Goal: Task Accomplishment & Management: Complete application form

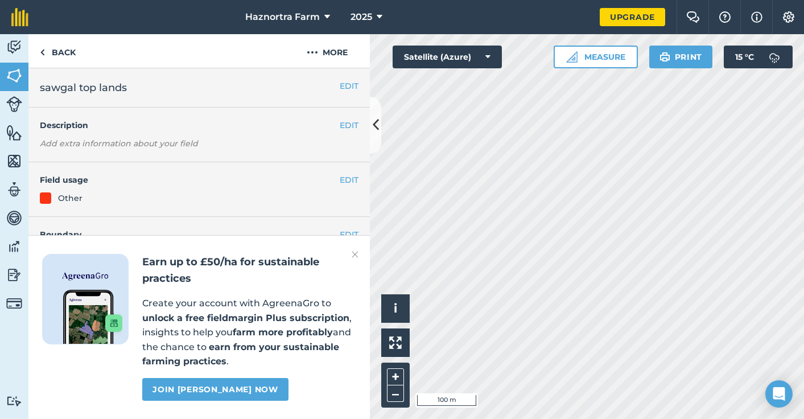
click at [565, 418] on html "Haznortra Farm 2025 Upgrade Farm Chat Help Info Settings Map printing is not av…" at bounding box center [402, 209] width 804 height 419
click at [569, 418] on html "Haznortra Farm 2025 Upgrade Farm Chat Help Info Settings Map printing is not av…" at bounding box center [402, 209] width 804 height 419
click at [386, 418] on html "Haznortra Farm 2025 Upgrade Farm Chat Help Info Settings Map printing is not av…" at bounding box center [402, 209] width 804 height 419
click at [752, 418] on html "Haznortra Farm 2025 Upgrade Farm Chat Help Info Settings Map printing is not av…" at bounding box center [402, 209] width 804 height 419
click at [702, 418] on html "Haznortra Farm 2025 Upgrade Farm Chat Help Info Settings Map printing is not av…" at bounding box center [402, 209] width 804 height 419
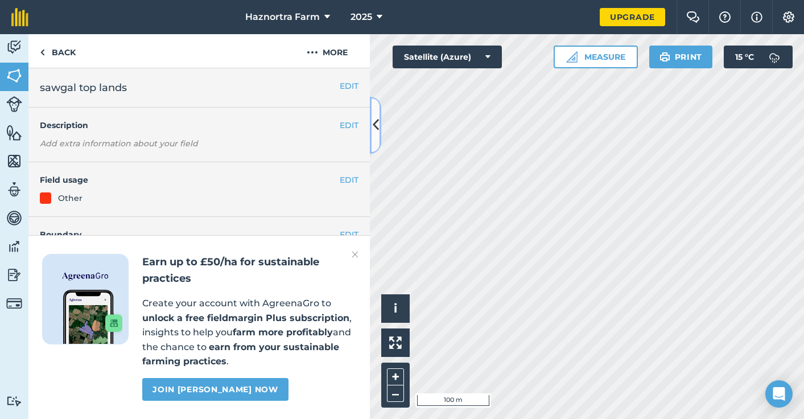
click at [376, 128] on icon at bounding box center [376, 125] width 6 height 20
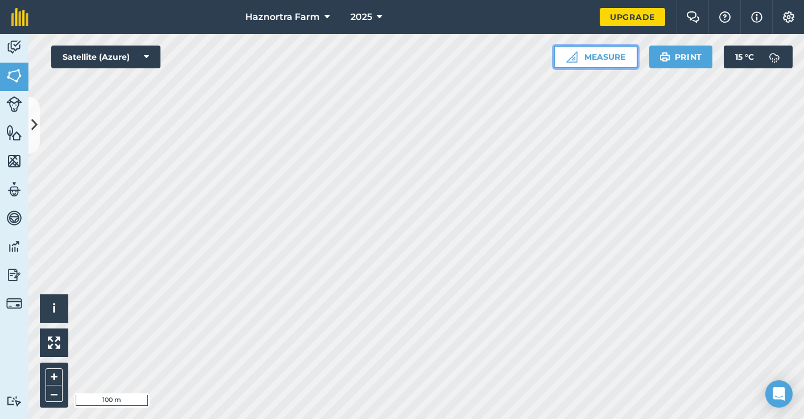
click at [593, 60] on button "Measure" at bounding box center [595, 56] width 84 height 23
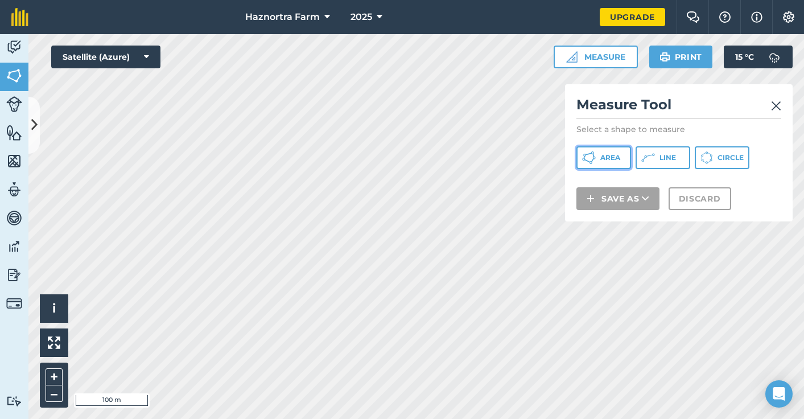
click at [608, 159] on span "Area" at bounding box center [610, 157] width 20 height 9
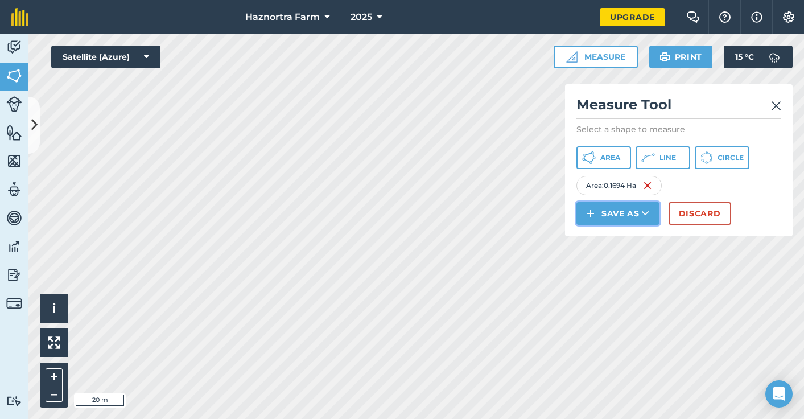
click at [606, 218] on button "Save as" at bounding box center [617, 213] width 83 height 23
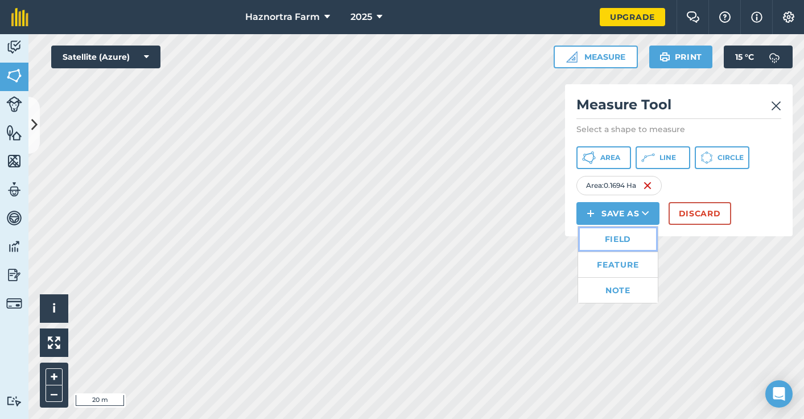
click at [608, 242] on link "Field" at bounding box center [618, 238] width 80 height 25
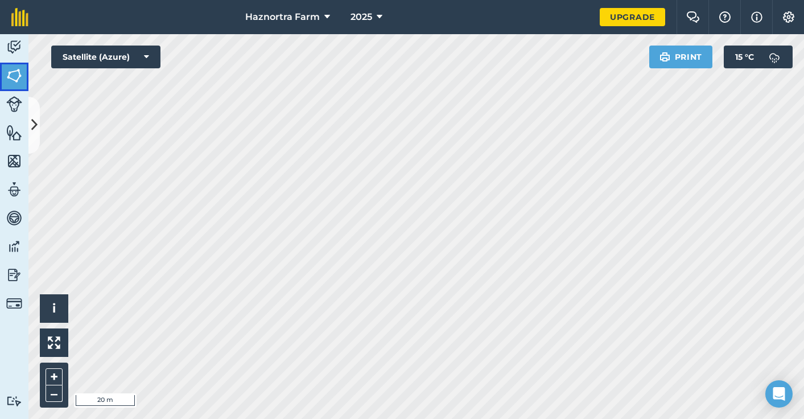
click at [19, 71] on img at bounding box center [14, 75] width 16 height 17
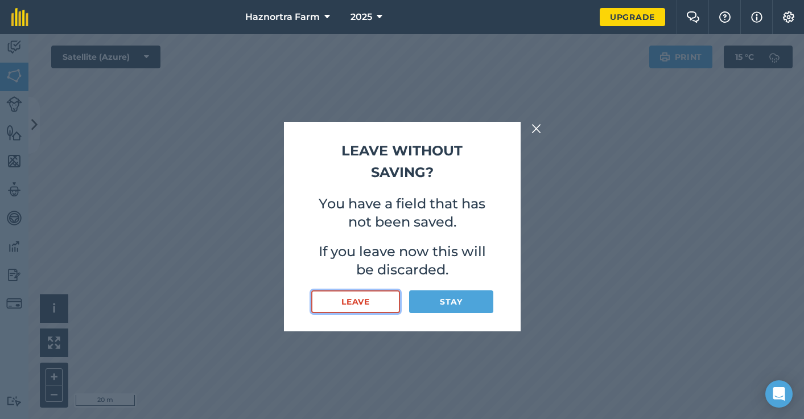
click at [363, 307] on button "Leave" at bounding box center [355, 301] width 89 height 23
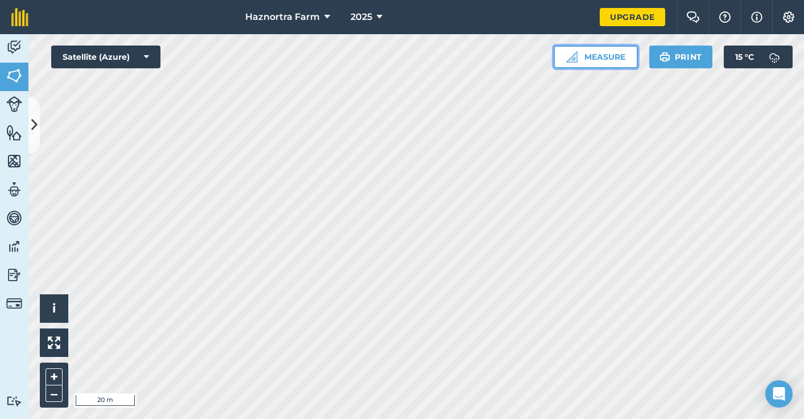
click at [614, 57] on button "Measure" at bounding box center [595, 56] width 84 height 23
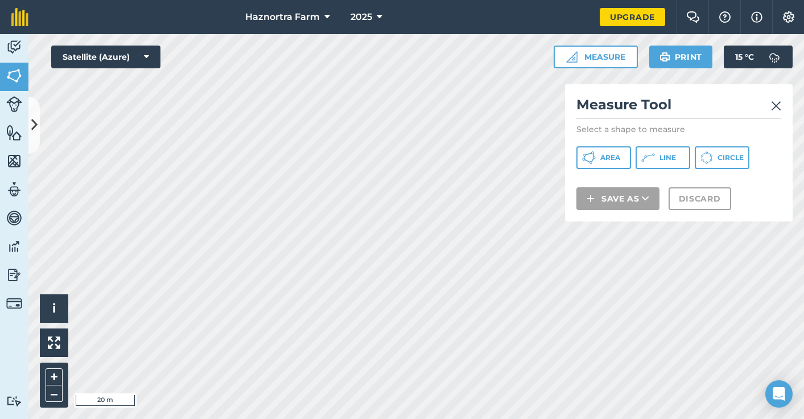
click at [612, 129] on p "Select a shape to measure" at bounding box center [678, 128] width 205 height 11
click at [667, 135] on div "Measure Tool Select a shape to measure Area Line Circle Save as Discard" at bounding box center [678, 152] width 227 height 137
drag, startPoint x: 643, startPoint y: 125, endPoint x: 630, endPoint y: 133, distance: 15.3
click at [643, 125] on p "Select a shape to measure" at bounding box center [678, 128] width 205 height 11
click at [18, 79] on img at bounding box center [14, 75] width 16 height 17
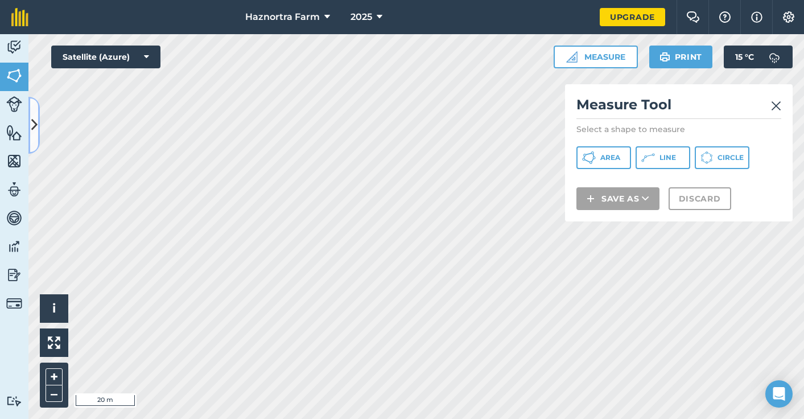
click at [32, 110] on button at bounding box center [33, 125] width 11 height 57
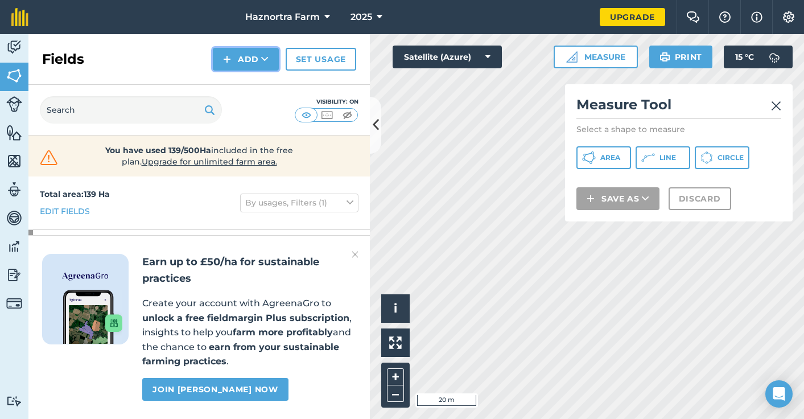
click at [259, 67] on button "Add" at bounding box center [246, 59] width 66 height 23
click at [251, 91] on link "Draw" at bounding box center [245, 84] width 63 height 25
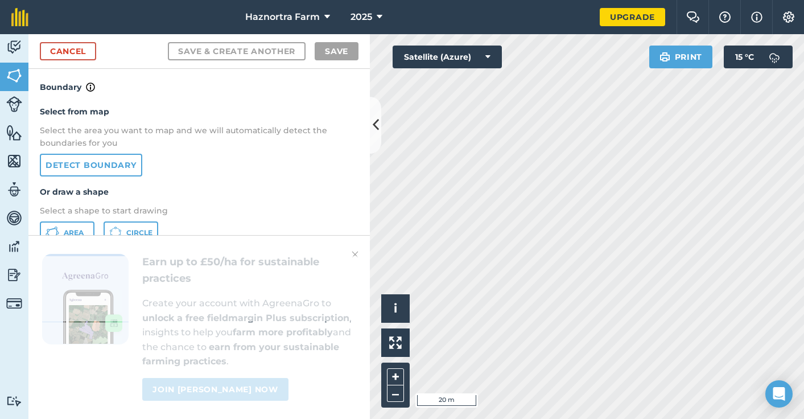
click at [355, 254] on img at bounding box center [354, 254] width 7 height 14
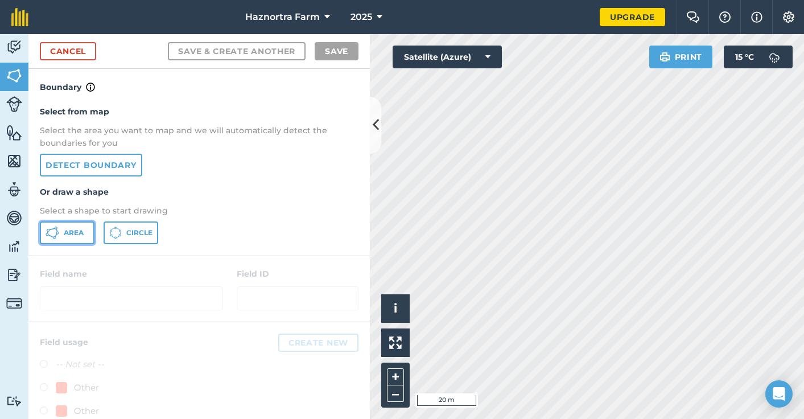
click at [58, 234] on icon at bounding box center [57, 232] width 3 height 3
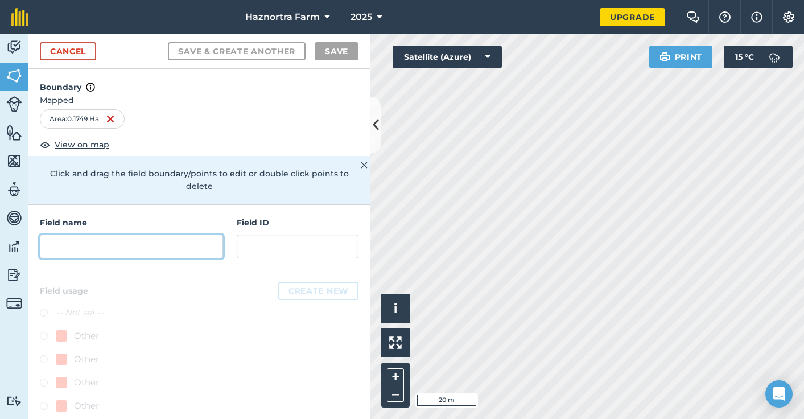
click at [125, 239] on input "text" at bounding box center [131, 246] width 183 height 24
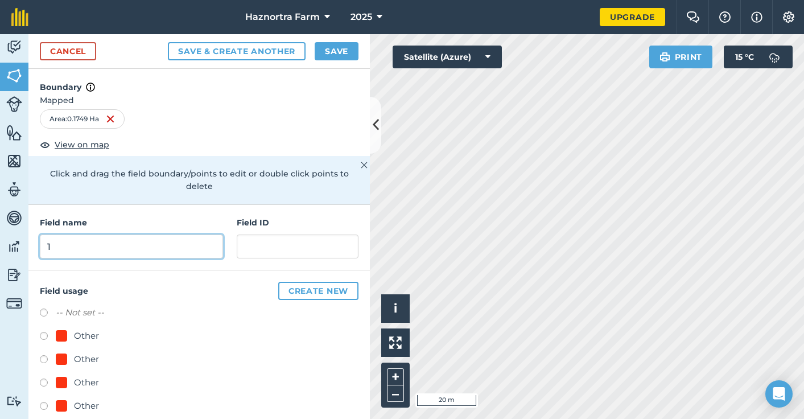
type input "1"
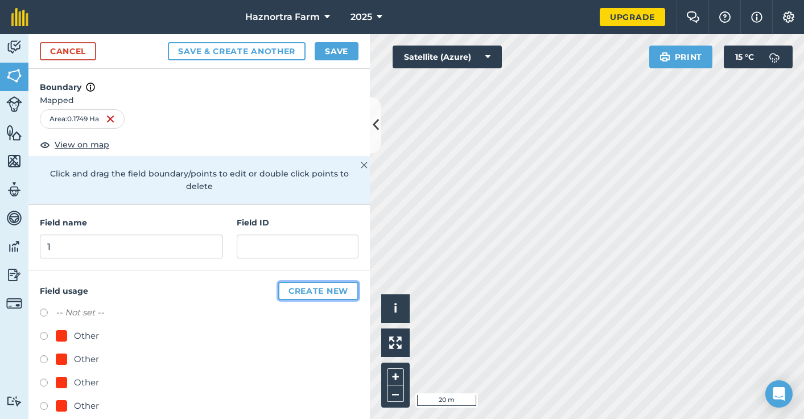
click at [297, 287] on button "Create new" at bounding box center [318, 291] width 80 height 18
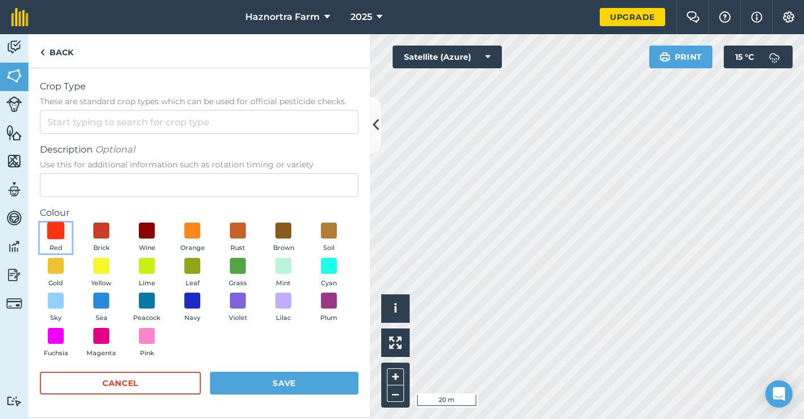
click at [55, 238] on span at bounding box center [56, 231] width 18 height 18
click at [56, 226] on img at bounding box center [55, 230] width 11 height 15
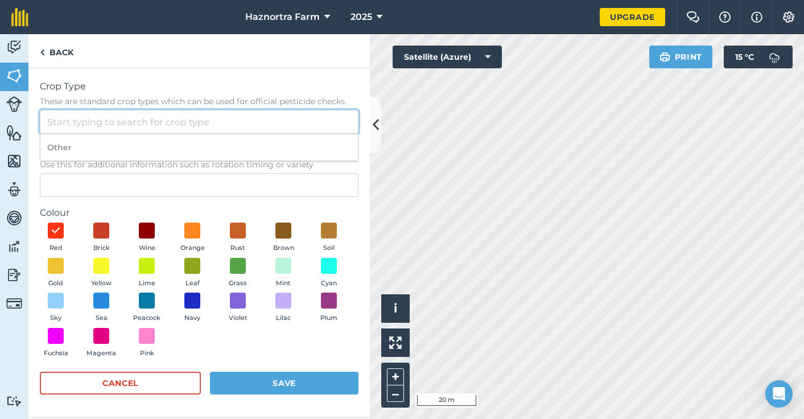
click at [96, 127] on input "Crop Type These are standard crop types which can be used for official pesticid…" at bounding box center [199, 122] width 318 height 24
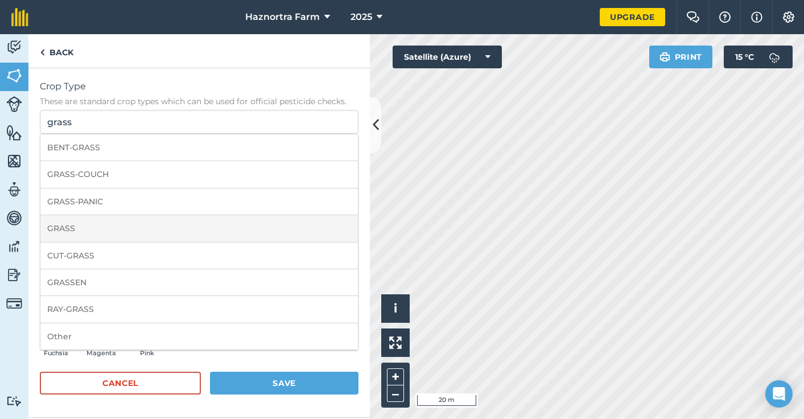
click at [138, 219] on li "GRASS" at bounding box center [198, 228] width 317 height 27
type input "GRASS"
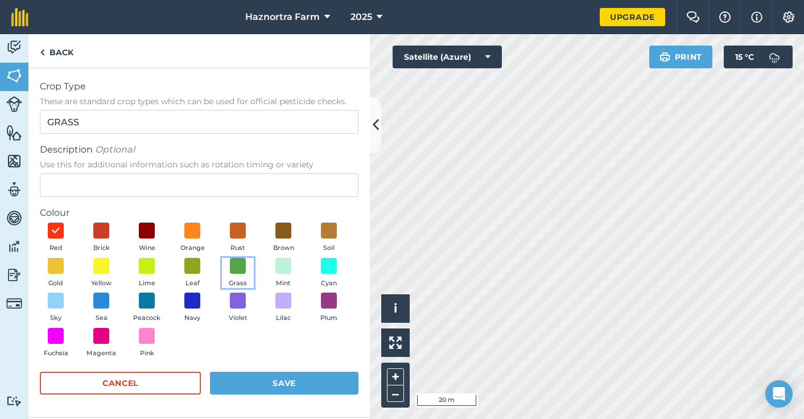
click at [230, 276] on button "Grass" at bounding box center [238, 273] width 32 height 31
click at [303, 378] on button "Save" at bounding box center [284, 382] width 148 height 23
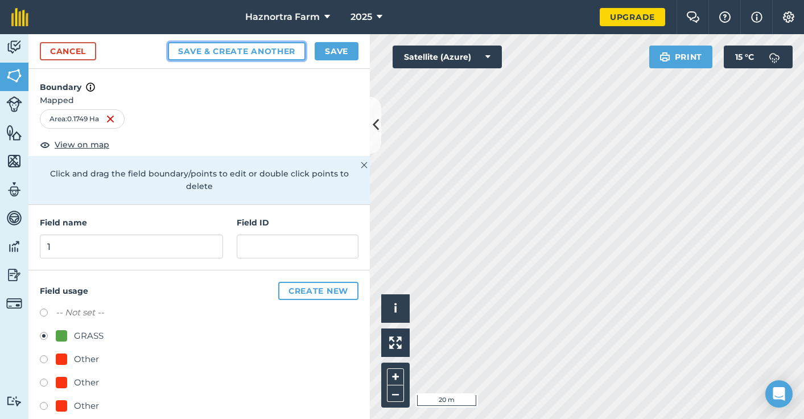
click at [259, 49] on button "Save & Create Another" at bounding box center [237, 51] width 138 height 18
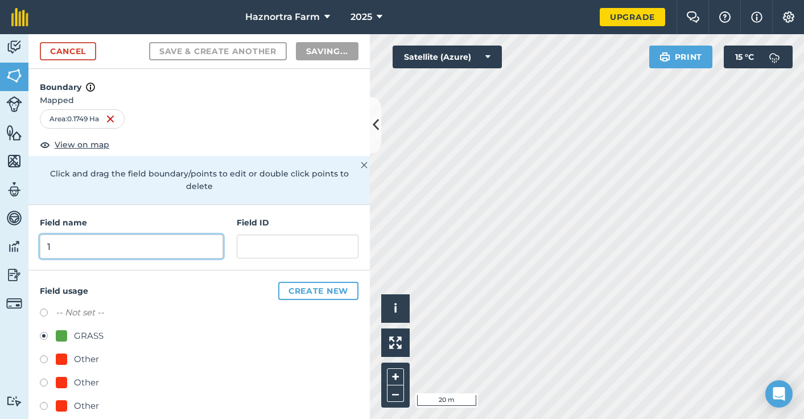
radio input "false"
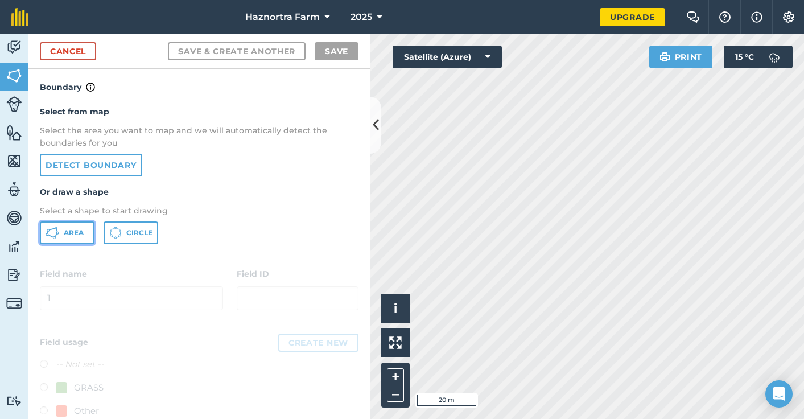
click at [67, 235] on span "Area" at bounding box center [74, 232] width 20 height 9
click at [503, 239] on div "Click to start drawing i © 2025 TomTom, Microsoft 20 m + –" at bounding box center [587, 226] width 434 height 384
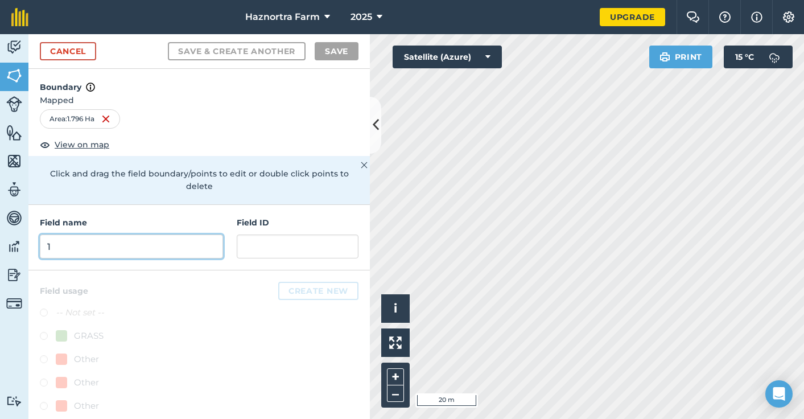
click at [82, 239] on input "1" at bounding box center [131, 246] width 183 height 24
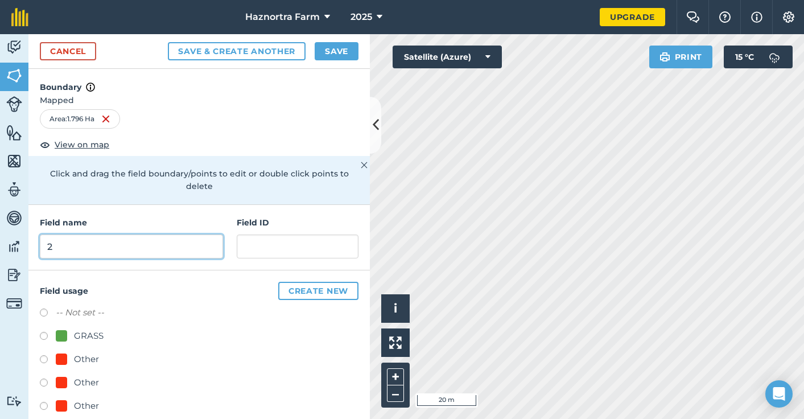
type input "2"
click at [160, 342] on div "GRASS" at bounding box center [199, 337] width 318 height 16
click at [93, 333] on div "GRASS" at bounding box center [89, 336] width 30 height 14
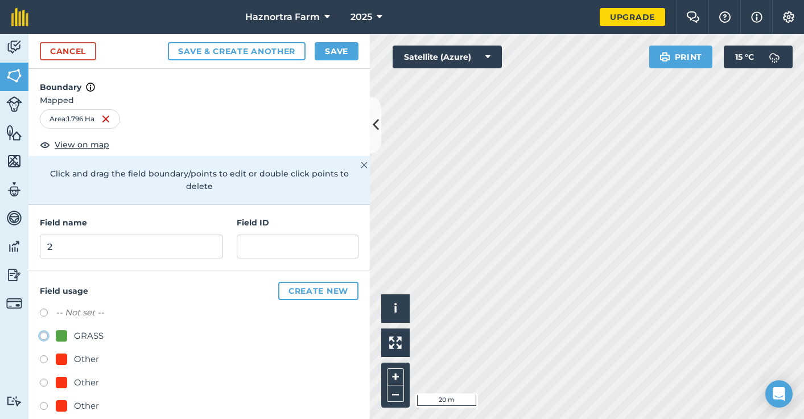
click at [290, 288] on button "Create new" at bounding box center [318, 291] width 80 height 18
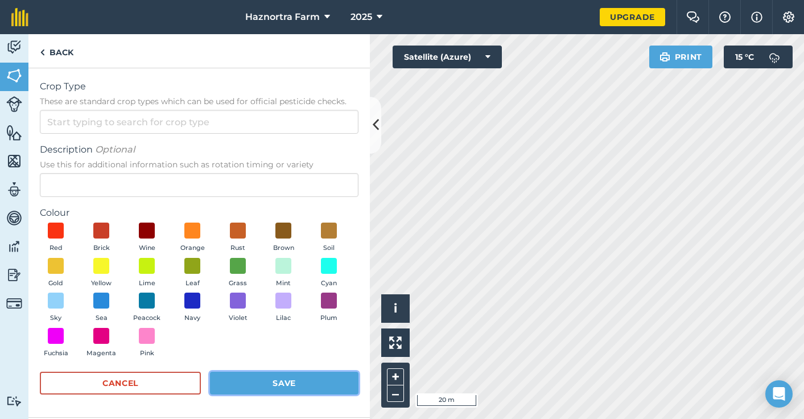
click at [269, 382] on button "Save" at bounding box center [284, 382] width 148 height 23
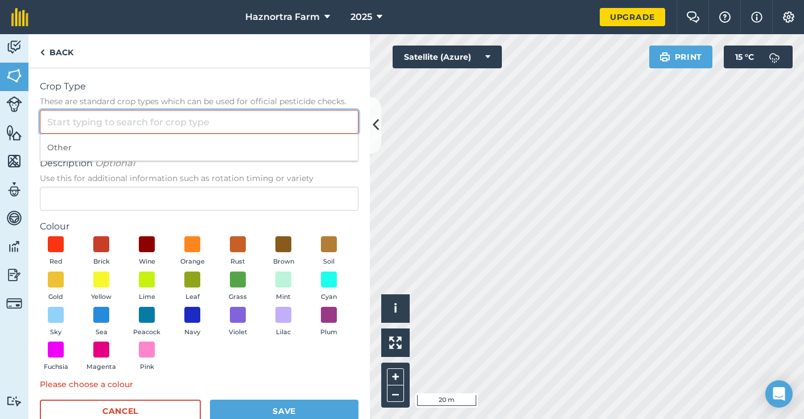
click at [116, 123] on input "Crop Type These are standard crop types which can be used for official pesticid…" at bounding box center [199, 122] width 318 height 24
click at [53, 49] on link "Back" at bounding box center [56, 51] width 56 height 34
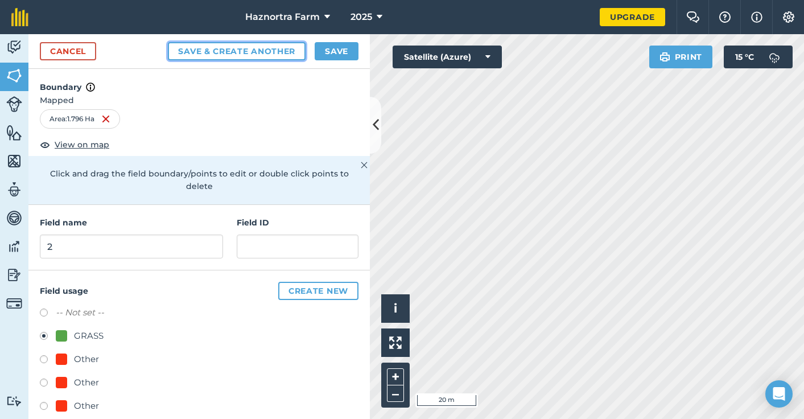
click at [222, 47] on button "Save & Create Another" at bounding box center [237, 51] width 138 height 18
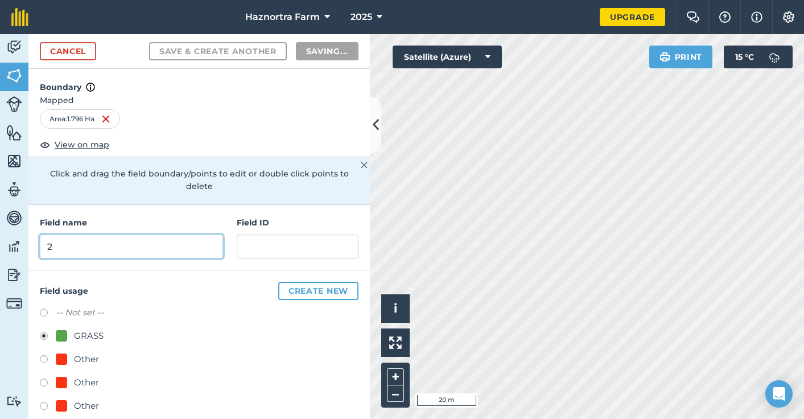
radio input "false"
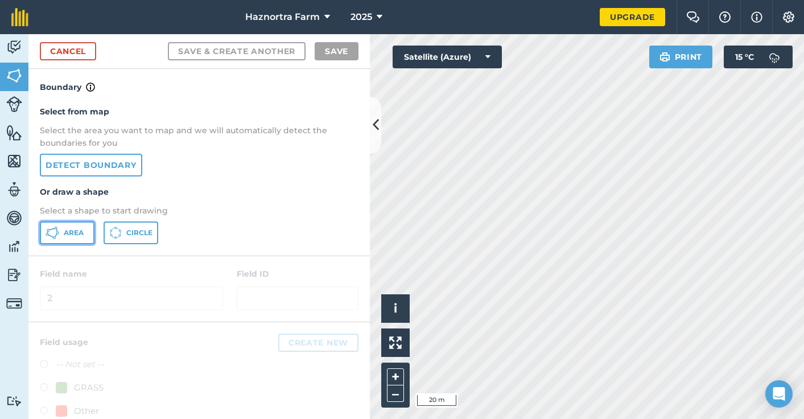
click at [76, 230] on span "Area" at bounding box center [74, 232] width 20 height 9
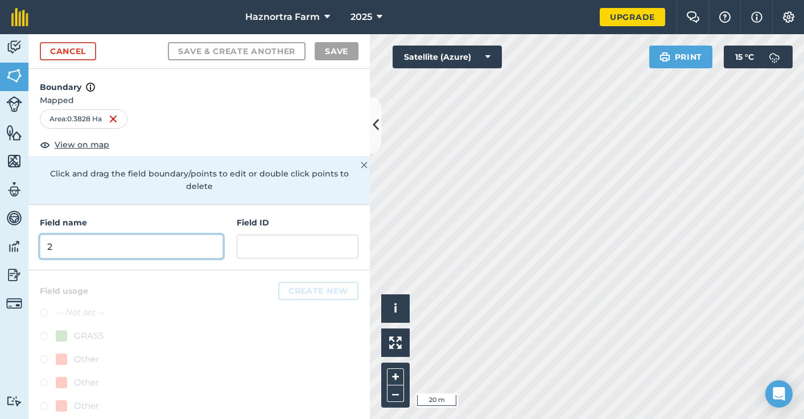
click at [123, 251] on input "2" at bounding box center [131, 246] width 183 height 24
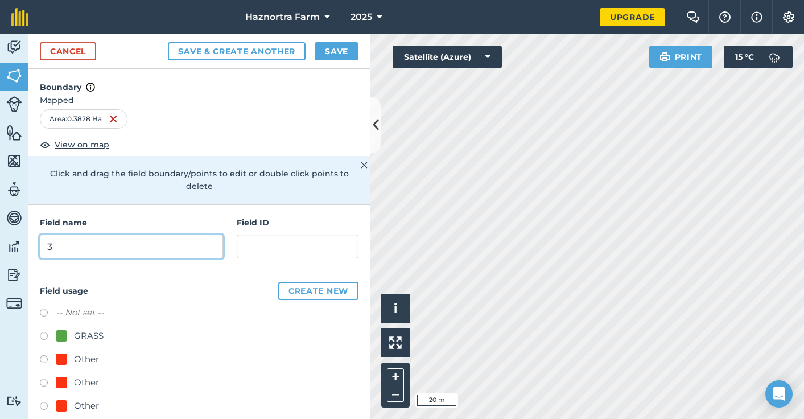
type input "3"
click at [36, 336] on div "Field usage Create new -- Not set -- GRASS Other Other Other Other Other" at bounding box center [198, 375] width 341 height 210
drag, startPoint x: 43, startPoint y: 333, endPoint x: 52, endPoint y: 335, distance: 9.3
click at [43, 334] on label at bounding box center [48, 337] width 16 height 11
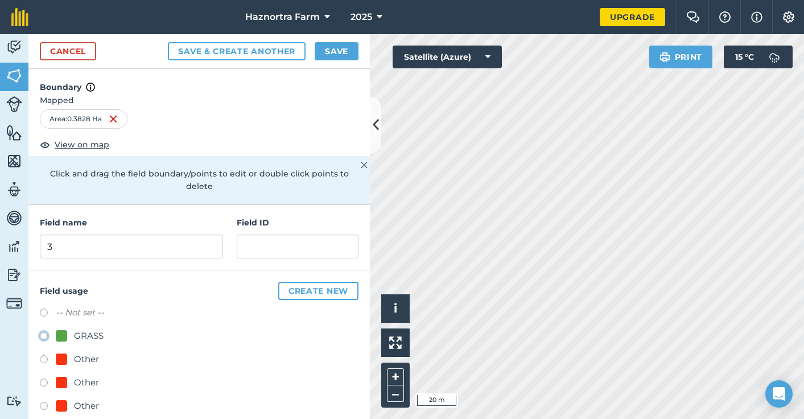
click at [261, 47] on button "Save & Create Another" at bounding box center [237, 51] width 138 height 18
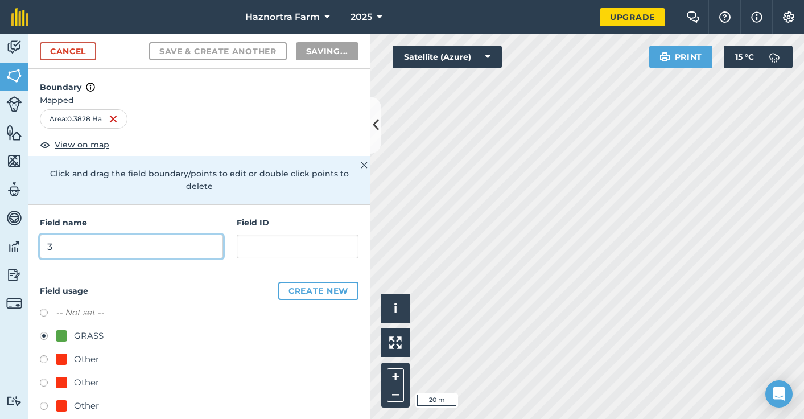
radio input "false"
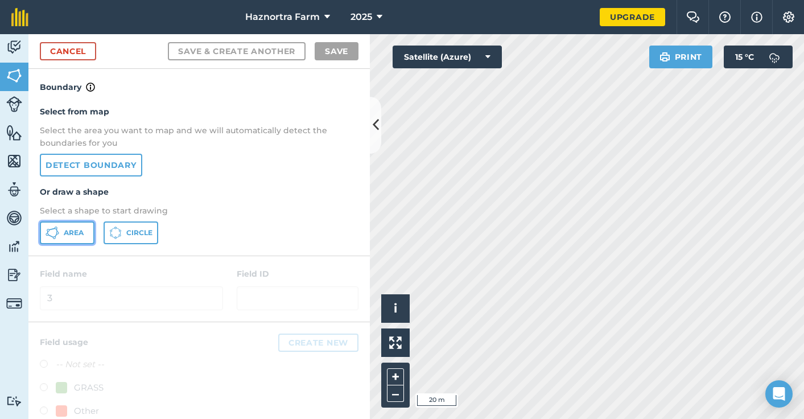
click at [71, 233] on span "Area" at bounding box center [74, 232] width 20 height 9
click at [488, 302] on div "Click to start drawing i © 2025 TomTom, Microsoft 20 m + –" at bounding box center [587, 226] width 434 height 384
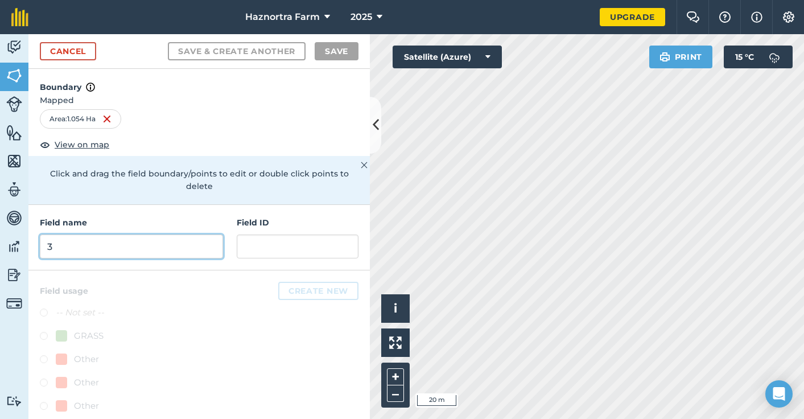
click at [159, 245] on input "3" at bounding box center [131, 246] width 183 height 24
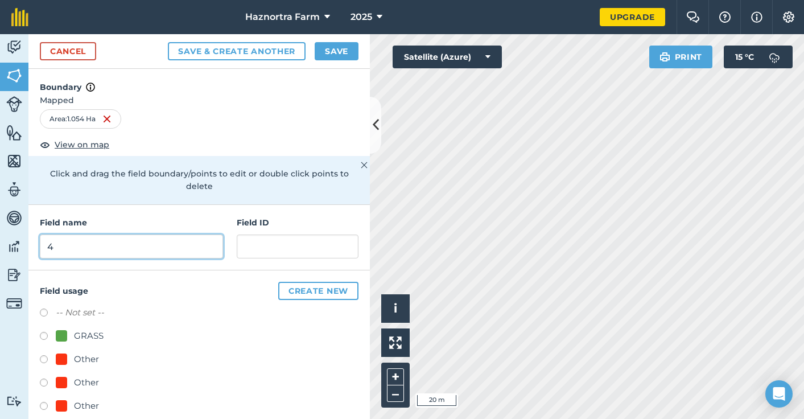
type input "4"
drag, startPoint x: 45, startPoint y: 334, endPoint x: 59, endPoint y: 333, distance: 14.2
click at [45, 333] on label at bounding box center [48, 337] width 16 height 11
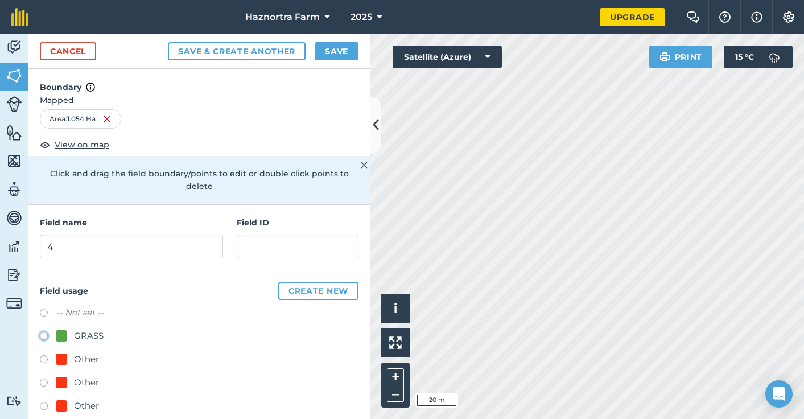
click at [227, 48] on button "Save & Create Another" at bounding box center [237, 51] width 138 height 18
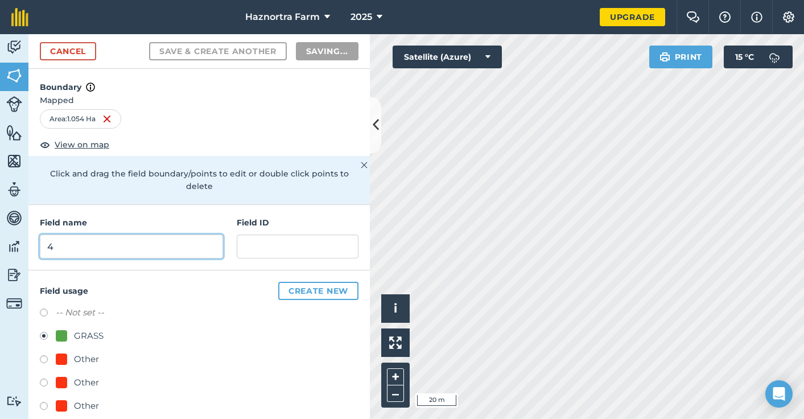
radio input "false"
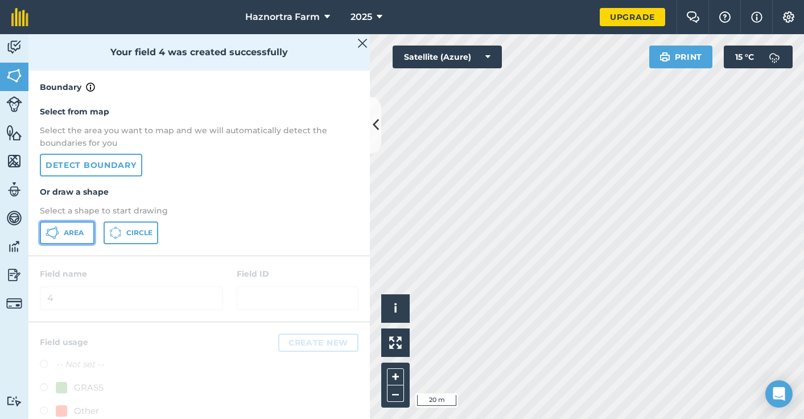
click at [69, 237] on span "Area" at bounding box center [74, 232] width 20 height 9
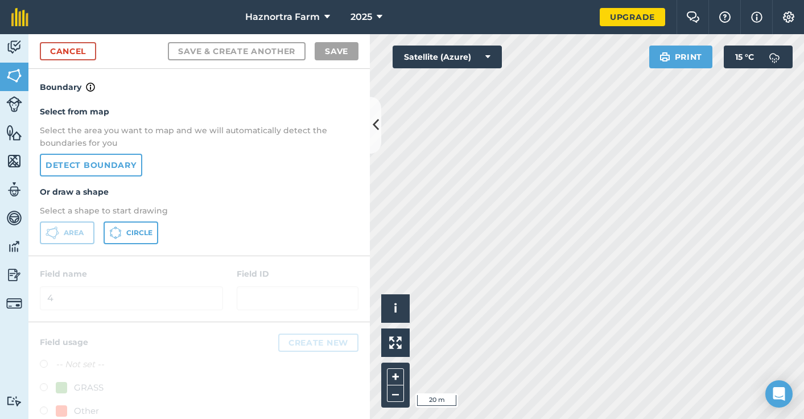
click at [321, 47] on div "Activity Fields Livestock Features Maps Team Vehicles Data Reporting Billing Tu…" at bounding box center [402, 226] width 804 height 384
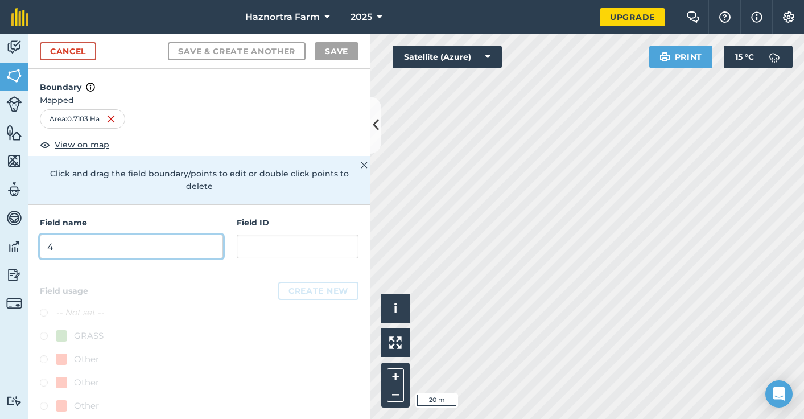
click at [119, 243] on input "4" at bounding box center [131, 246] width 183 height 24
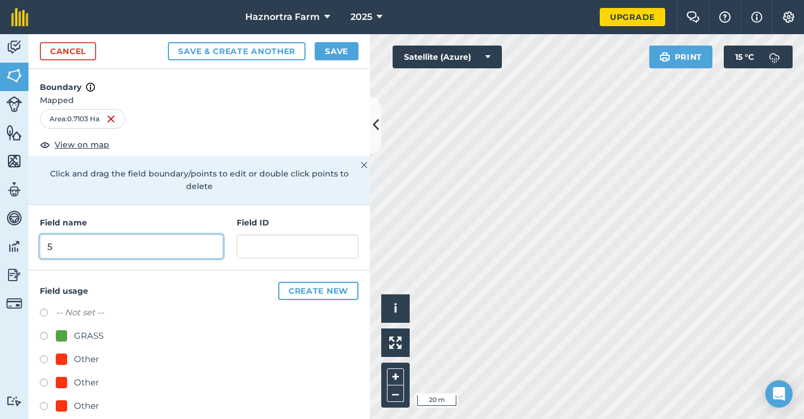
type input "5"
click at [40, 334] on label at bounding box center [48, 337] width 16 height 11
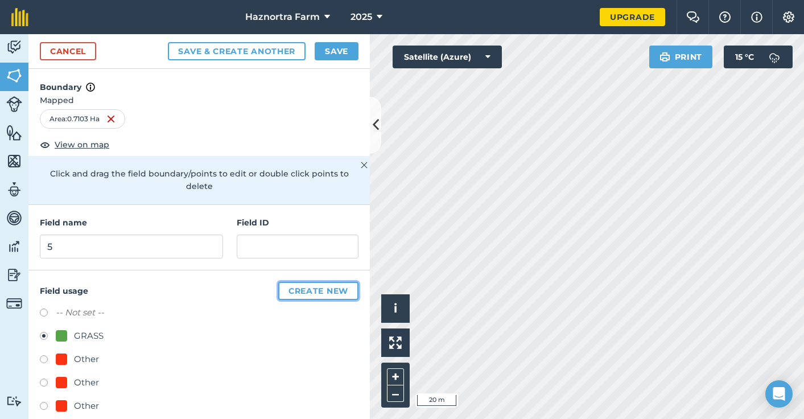
click at [292, 287] on button "Create new" at bounding box center [318, 291] width 80 height 18
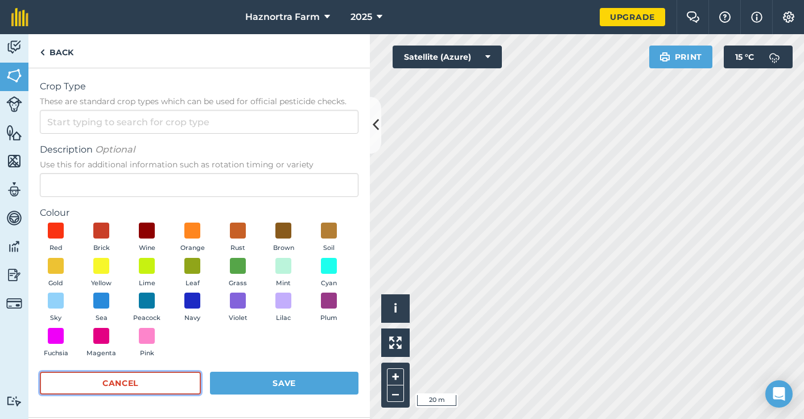
click at [129, 372] on button "Cancel" at bounding box center [120, 382] width 161 height 23
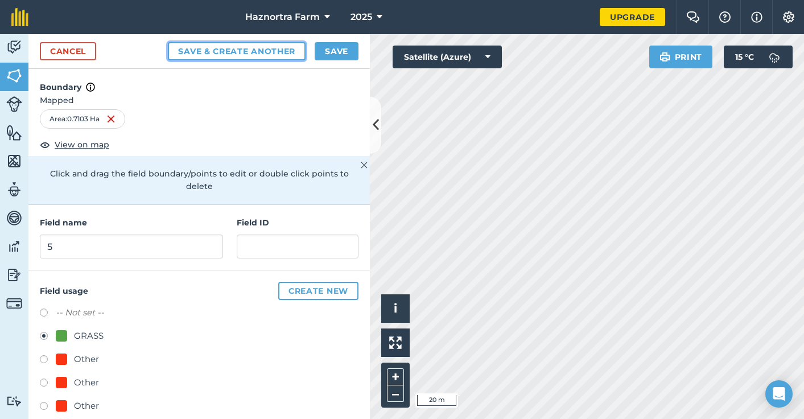
click at [193, 47] on button "Save & Create Another" at bounding box center [237, 51] width 138 height 18
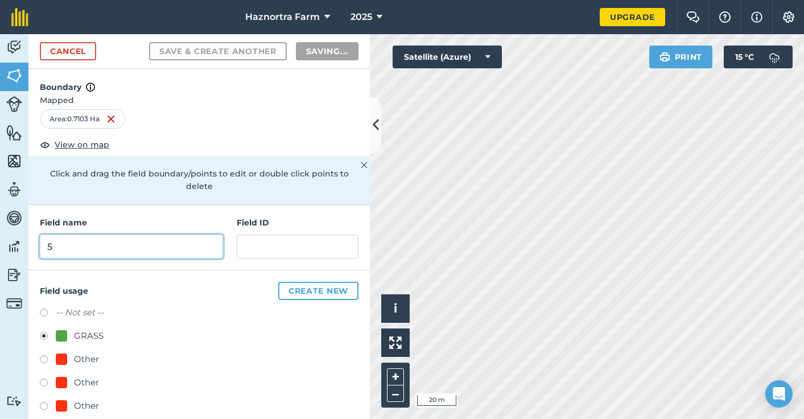
radio input "false"
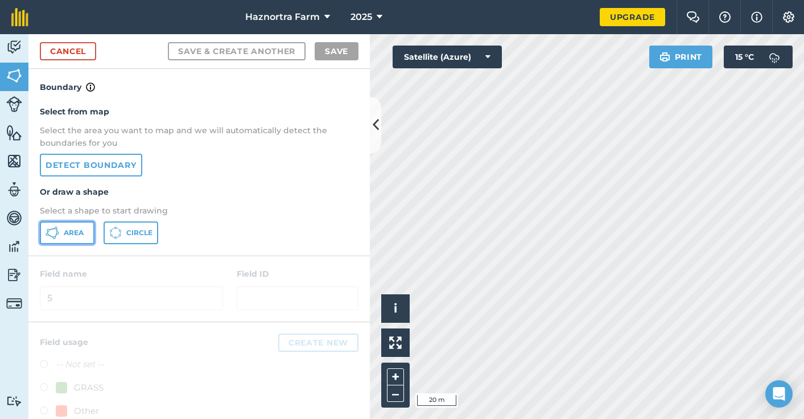
click at [59, 227] on button "Area" at bounding box center [67, 232] width 55 height 23
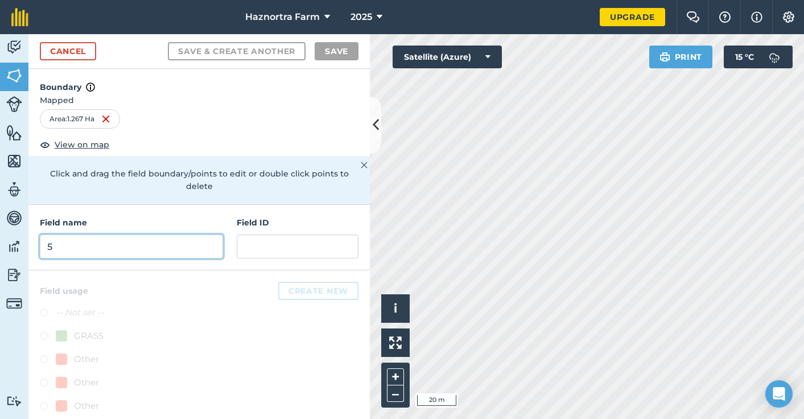
drag, startPoint x: 117, startPoint y: 242, endPoint x: 135, endPoint y: 247, distance: 19.6
click at [117, 242] on input "5" at bounding box center [131, 246] width 183 height 24
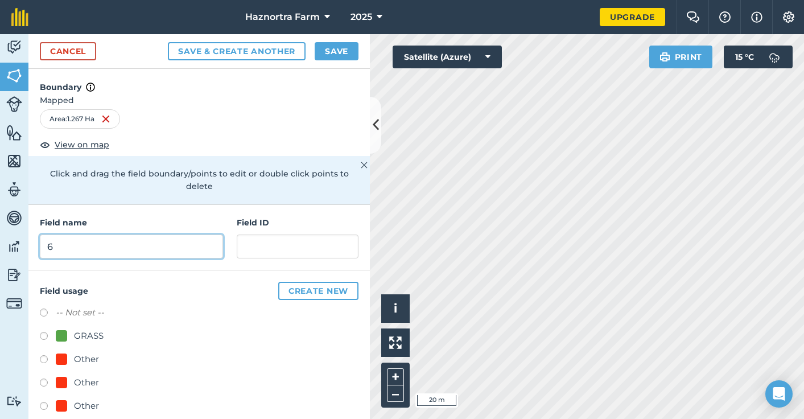
type input "6"
drag, startPoint x: 45, startPoint y: 336, endPoint x: 60, endPoint y: 335, distance: 14.3
click at [45, 337] on label at bounding box center [48, 337] width 16 height 11
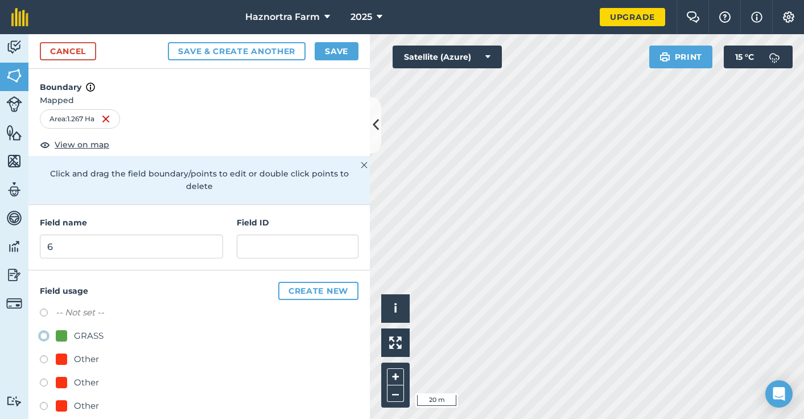
click at [233, 56] on button "Save & Create Another" at bounding box center [237, 51] width 138 height 18
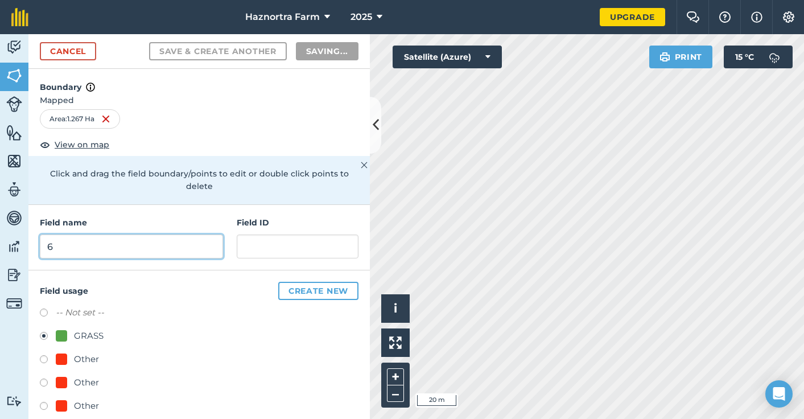
radio input "false"
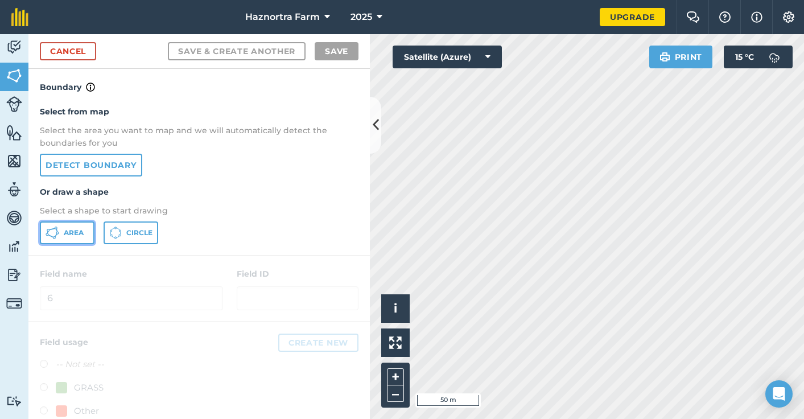
click at [72, 229] on span "Area" at bounding box center [74, 232] width 20 height 9
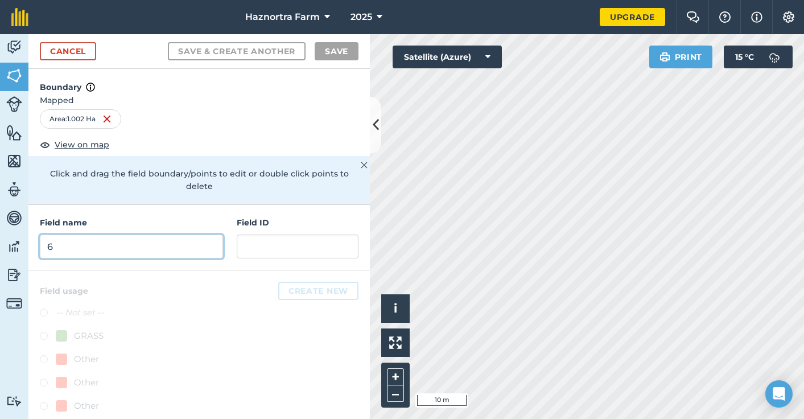
click at [121, 253] on input "6" at bounding box center [131, 246] width 183 height 24
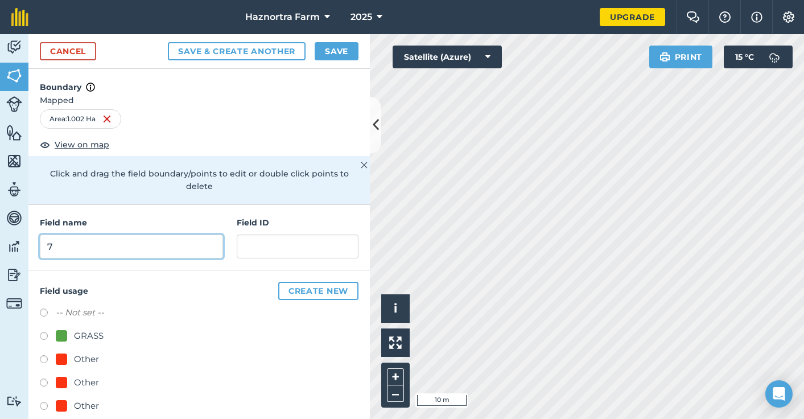
type input "7"
click at [44, 334] on label at bounding box center [48, 337] width 16 height 11
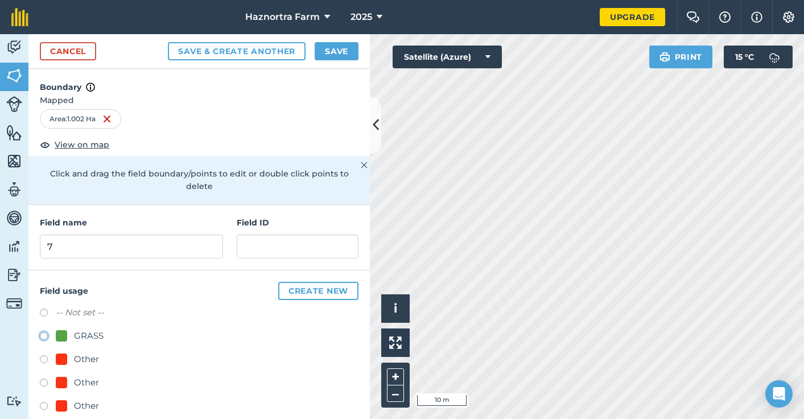
click at [257, 52] on button "Save & Create Another" at bounding box center [237, 51] width 138 height 18
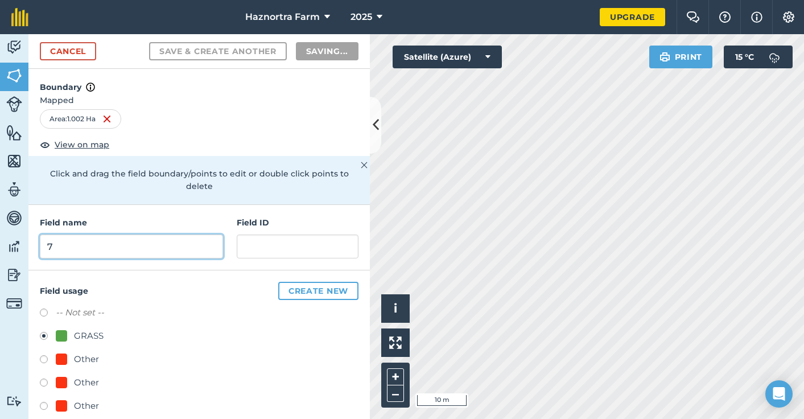
radio input "false"
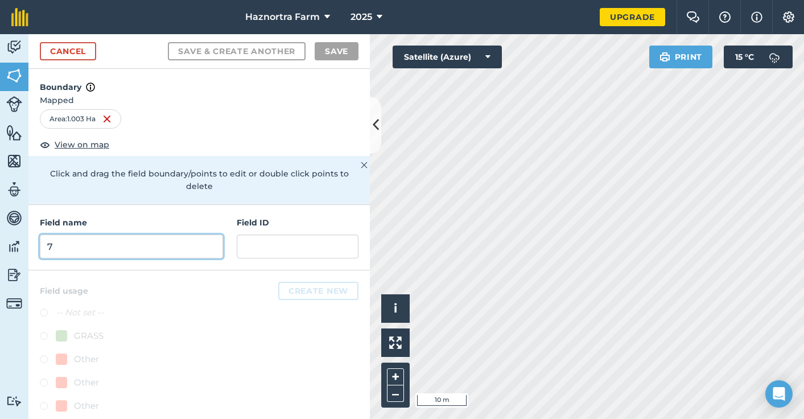
click at [164, 242] on input "7" at bounding box center [131, 246] width 183 height 24
drag, startPoint x: 151, startPoint y: 237, endPoint x: 165, endPoint y: 253, distance: 21.3
click at [151, 240] on input "7" at bounding box center [131, 246] width 183 height 24
type input "7"
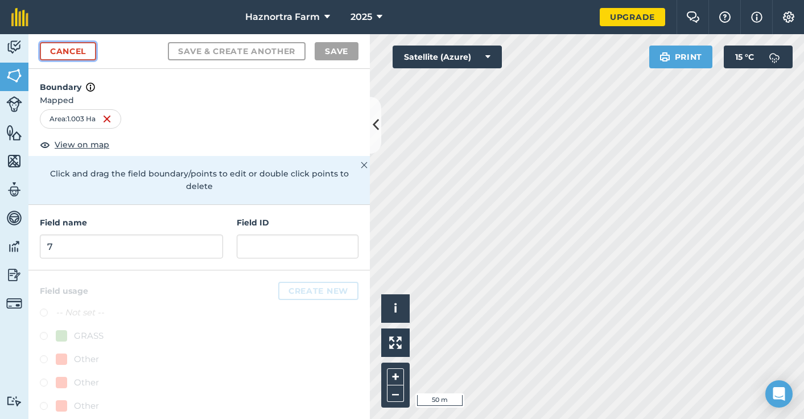
click at [69, 49] on link "Cancel" at bounding box center [68, 51] width 56 height 18
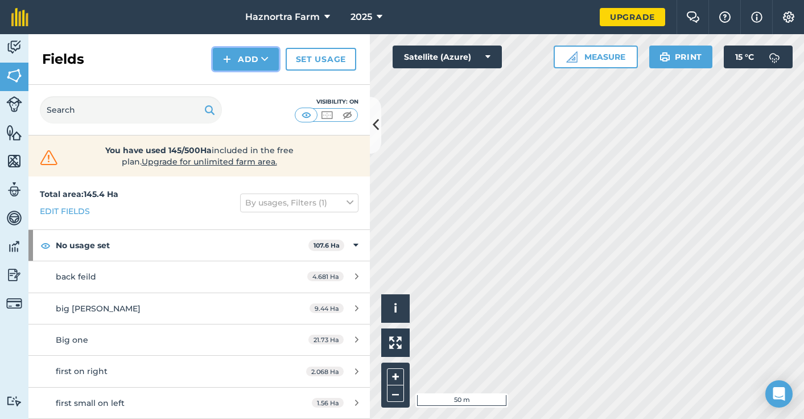
click at [262, 57] on icon at bounding box center [264, 58] width 7 height 11
click at [266, 80] on link "Draw" at bounding box center [245, 84] width 63 height 25
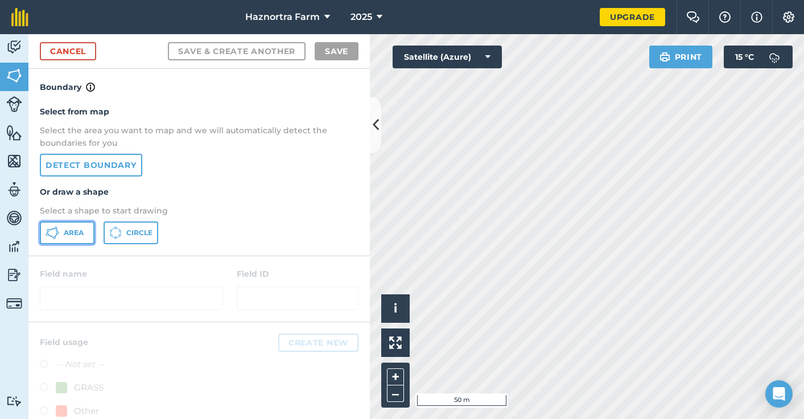
click at [74, 230] on span "Area" at bounding box center [74, 232] width 20 height 9
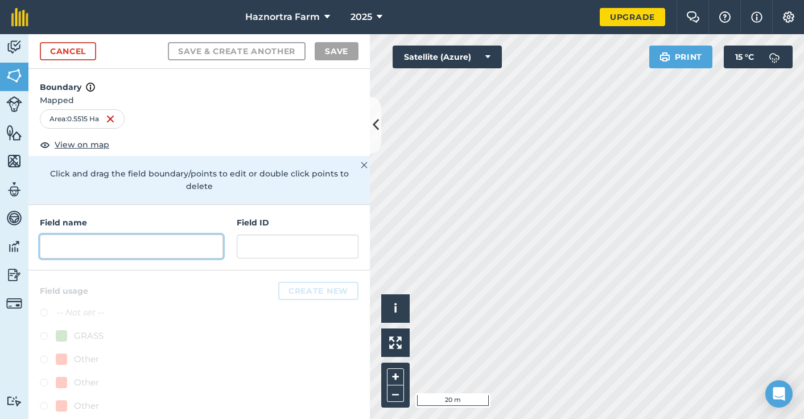
click at [104, 247] on input "text" at bounding box center [131, 246] width 183 height 24
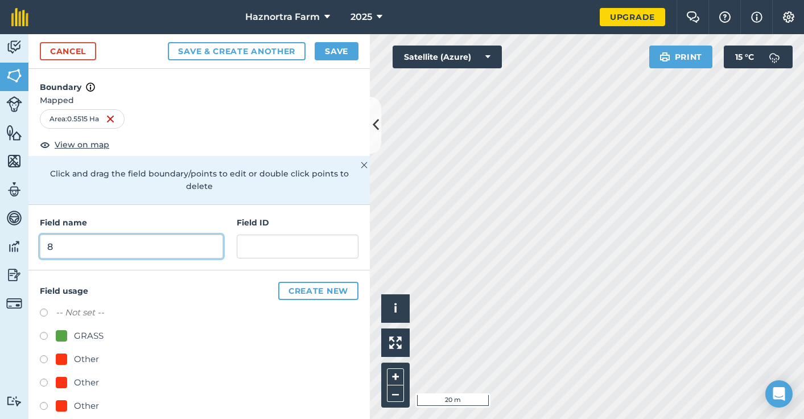
type input "8"
click at [43, 337] on label at bounding box center [48, 337] width 16 height 11
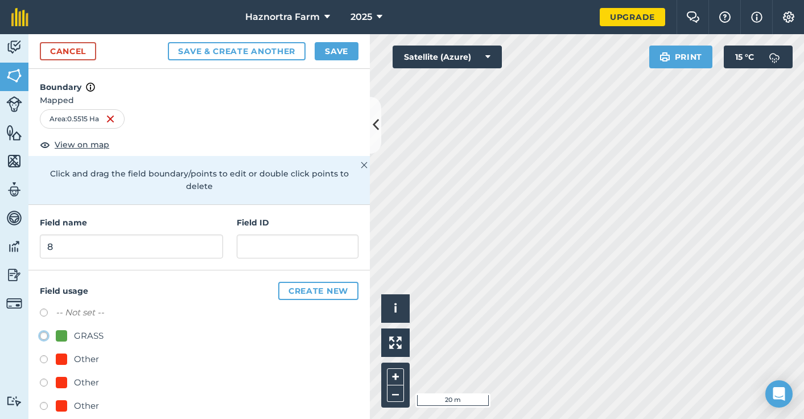
click at [224, 51] on button "Save & Create Another" at bounding box center [237, 51] width 138 height 18
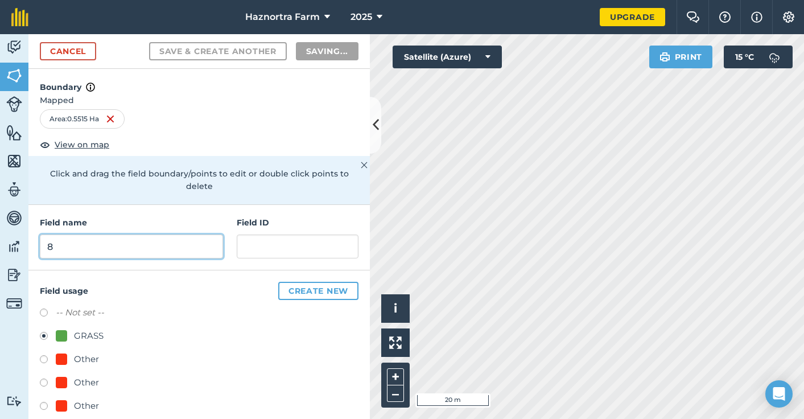
radio input "false"
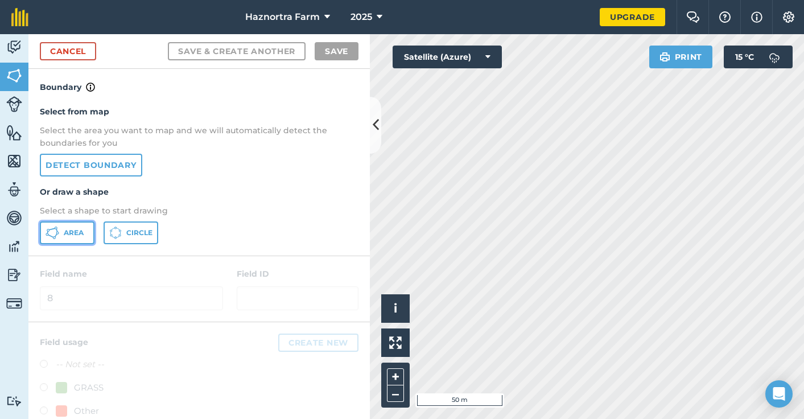
click at [60, 234] on button "Area" at bounding box center [67, 232] width 55 height 23
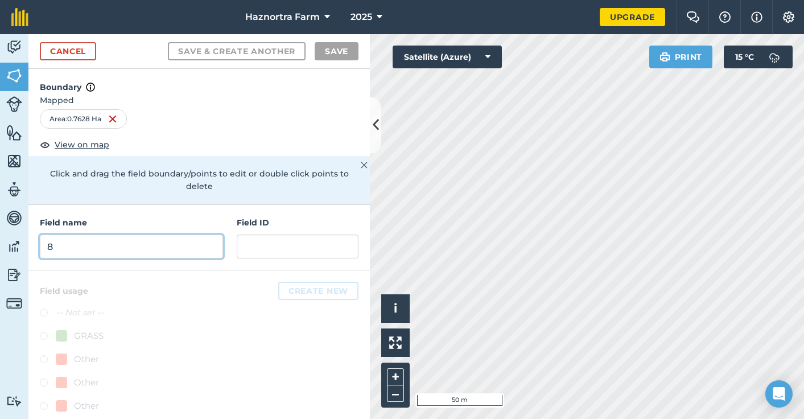
drag, startPoint x: 132, startPoint y: 251, endPoint x: 177, endPoint y: 257, distance: 45.3
click at [132, 251] on input "8" at bounding box center [131, 246] width 183 height 24
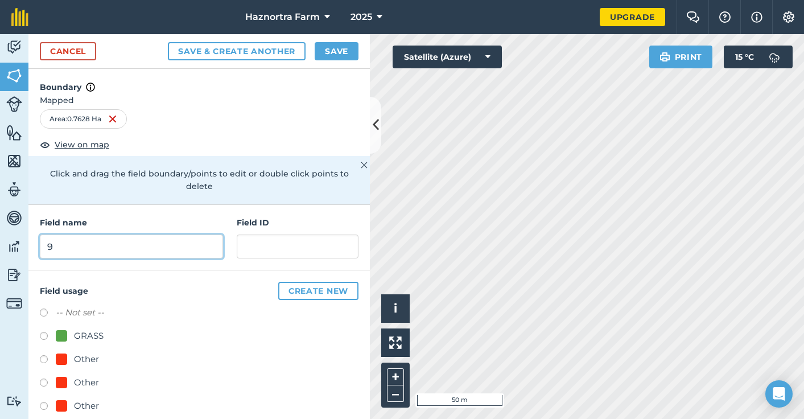
type input "9"
click at [37, 332] on div "Field usage Create new -- Not set -- GRASS Other Other Other Other Other" at bounding box center [198, 375] width 341 height 210
click at [47, 333] on label at bounding box center [48, 337] width 16 height 11
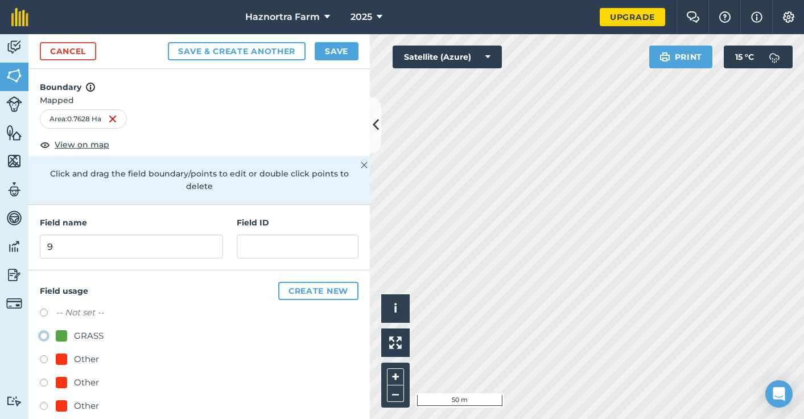
click at [288, 48] on button "Save & Create Another" at bounding box center [237, 51] width 138 height 18
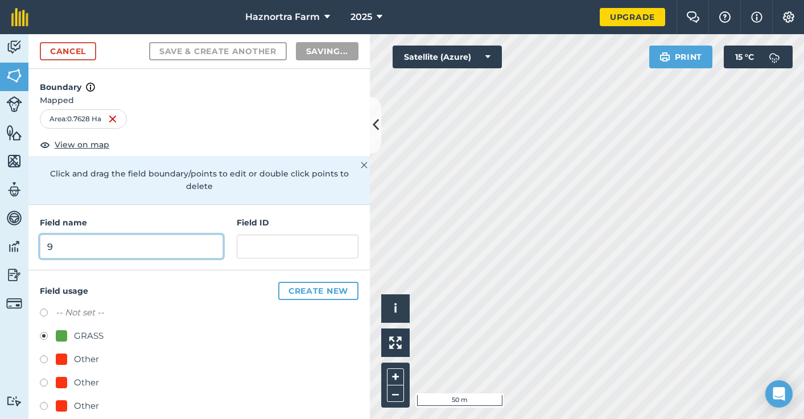
radio input "false"
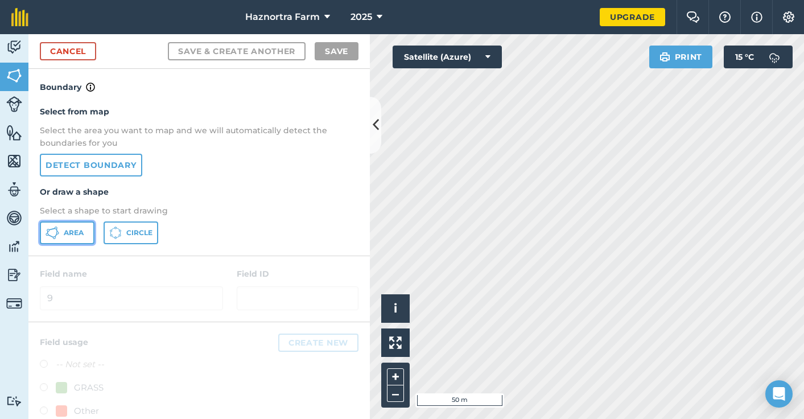
click at [57, 230] on icon at bounding box center [57, 230] width 2 height 3
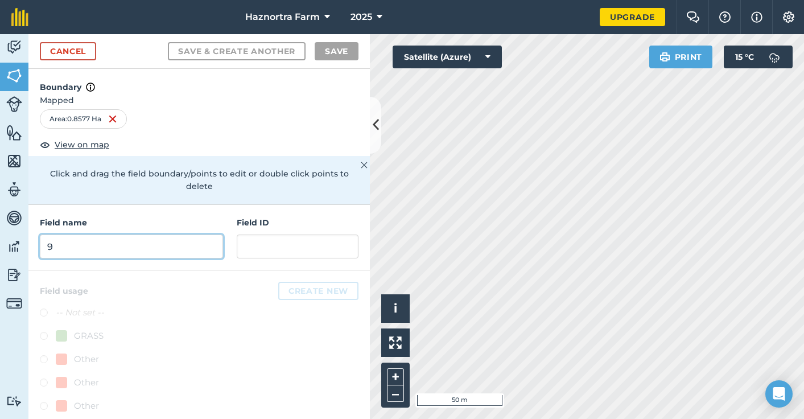
click at [191, 251] on input "9" at bounding box center [131, 246] width 183 height 24
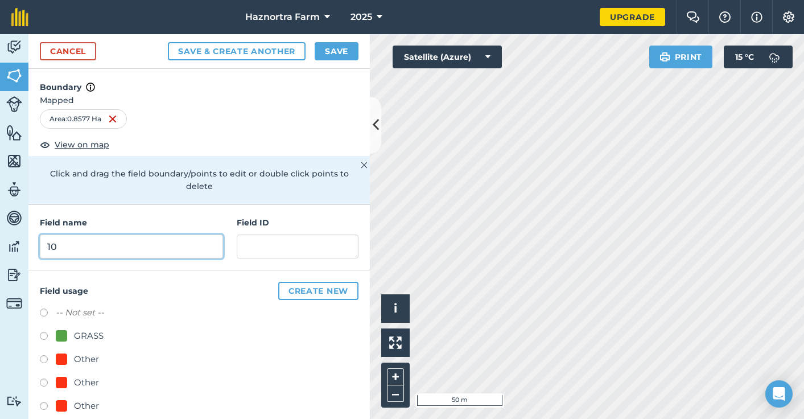
type input "10"
click at [46, 333] on label at bounding box center [48, 337] width 16 height 11
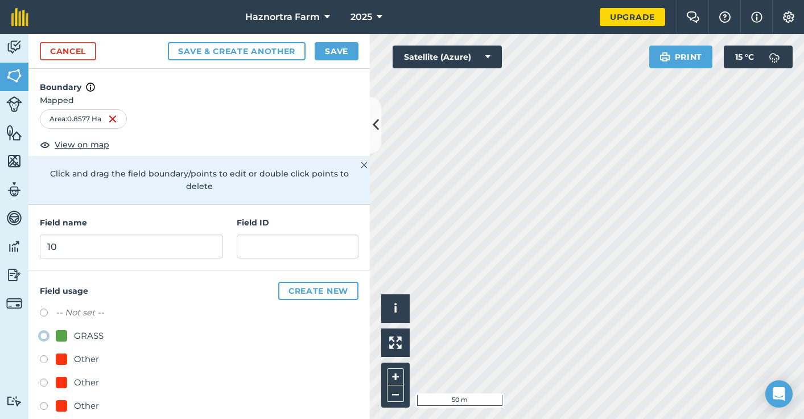
click at [251, 50] on button "Save & Create Another" at bounding box center [237, 51] width 138 height 18
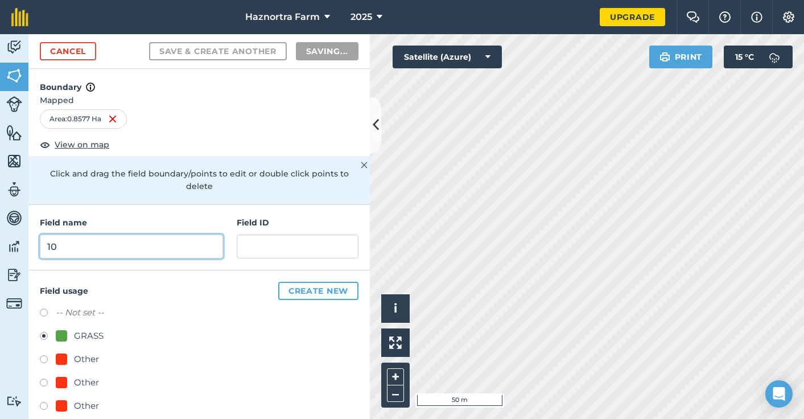
radio input "false"
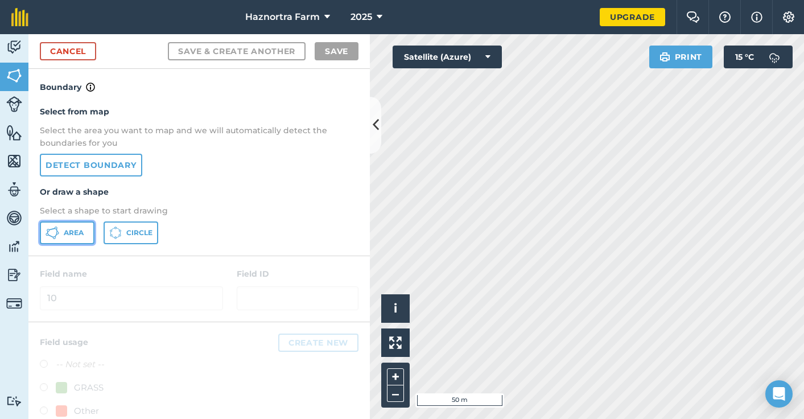
click at [69, 238] on button "Area" at bounding box center [67, 232] width 55 height 23
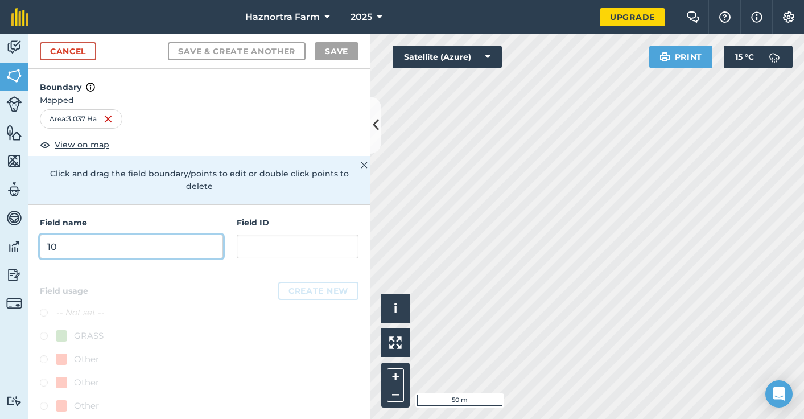
click at [124, 247] on input "10" at bounding box center [131, 246] width 183 height 24
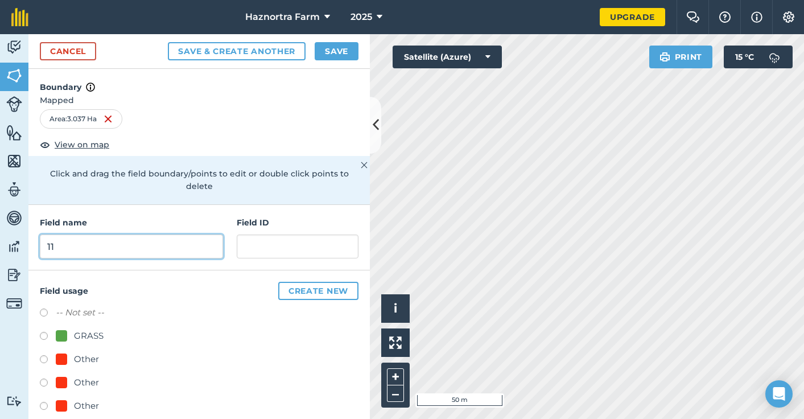
type input "11"
click at [42, 333] on label at bounding box center [48, 337] width 16 height 11
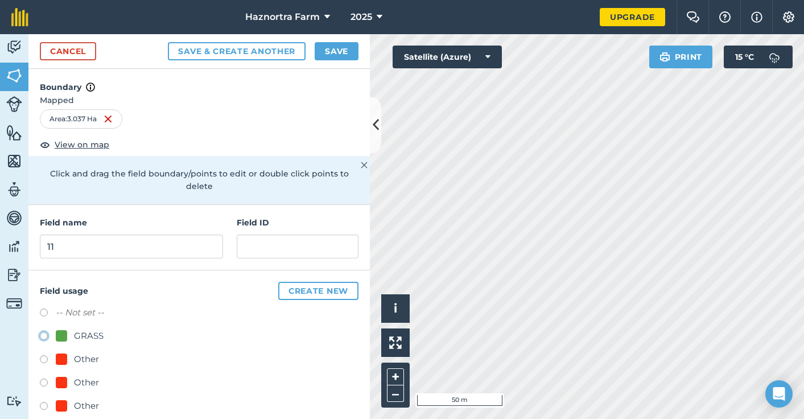
click at [216, 47] on button "Save & Create Another" at bounding box center [237, 51] width 138 height 18
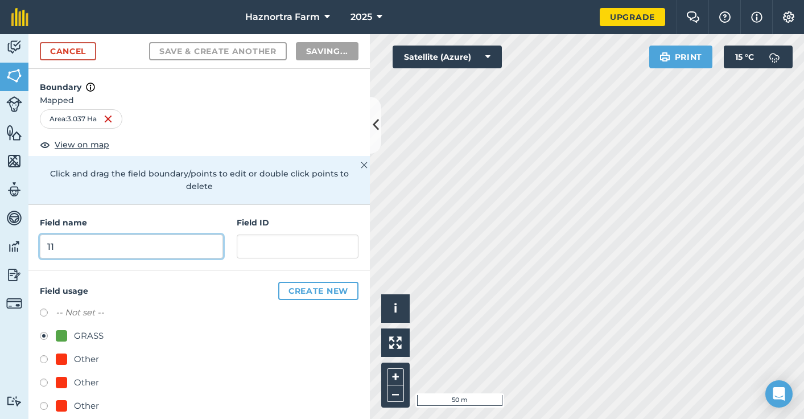
radio input "false"
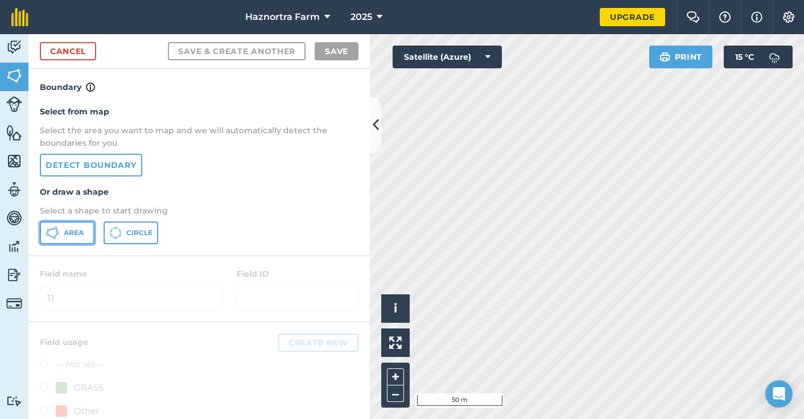
drag, startPoint x: 65, startPoint y: 233, endPoint x: 89, endPoint y: 234, distance: 23.9
click at [65, 234] on span "Area" at bounding box center [74, 232] width 20 height 9
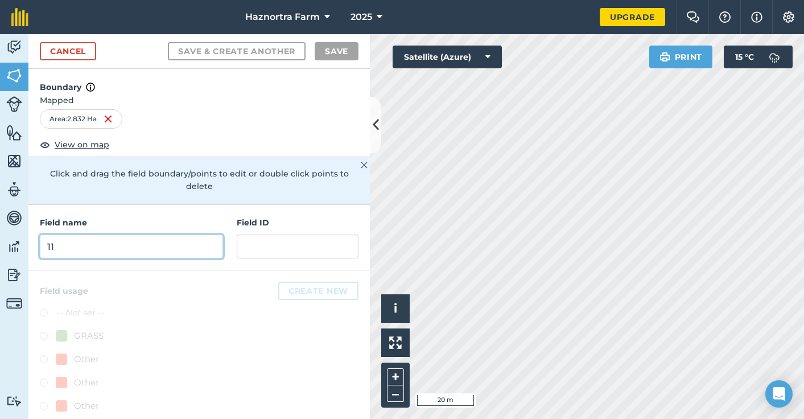
click at [159, 241] on input "11" at bounding box center [131, 246] width 183 height 24
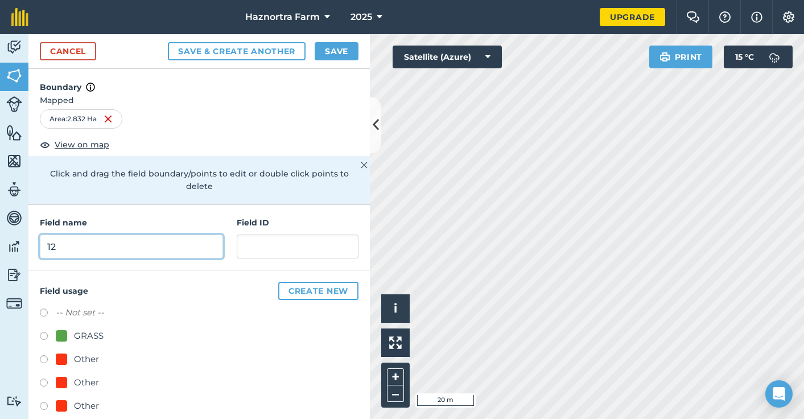
type input "12"
click at [40, 336] on div "Field usage Create new -- Not set -- GRASS Other Other Other Other Other" at bounding box center [198, 375] width 341 height 210
click at [45, 332] on label at bounding box center [48, 337] width 16 height 11
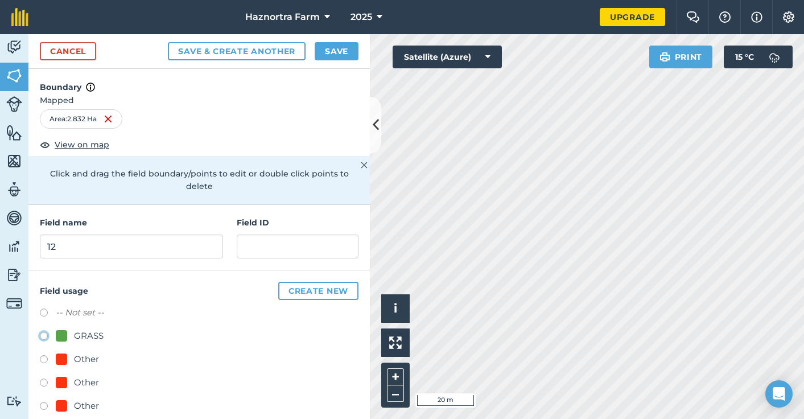
click at [260, 51] on button "Save & Create Another" at bounding box center [237, 51] width 138 height 18
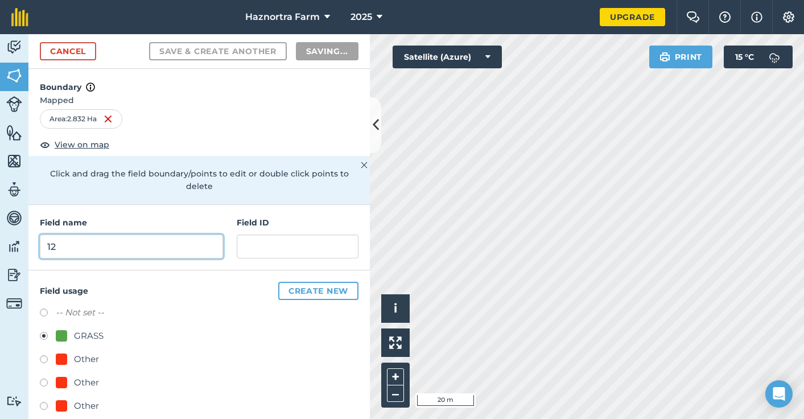
radio input "false"
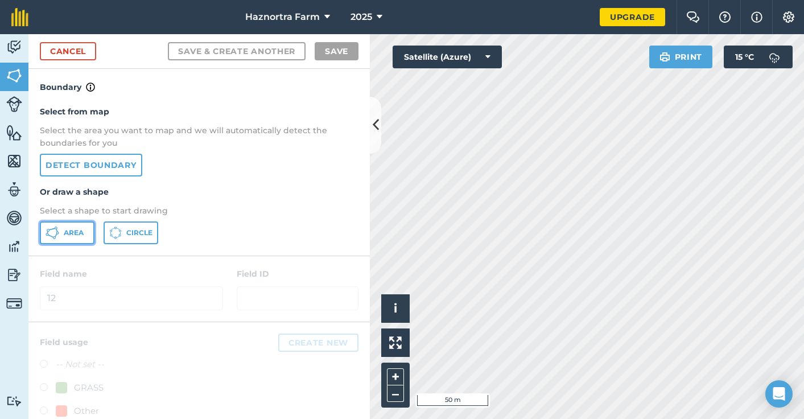
click at [48, 235] on icon at bounding box center [46, 234] width 3 height 3
click at [803, 135] on html "Haznortra Farm 2025 Upgrade Farm Chat Help Info Settings Map printing is not av…" at bounding box center [402, 209] width 804 height 419
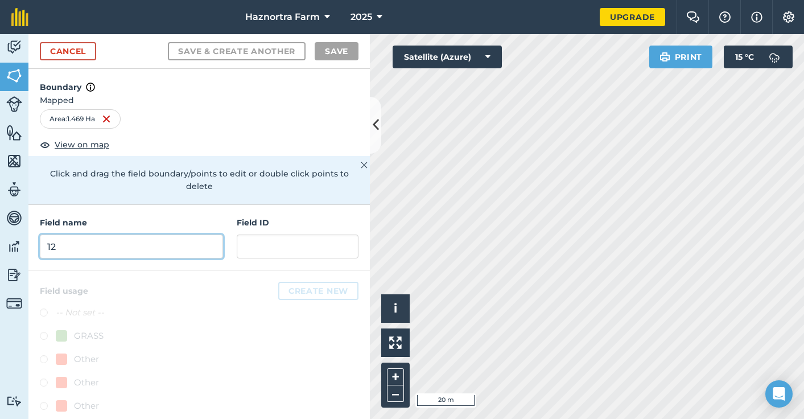
click at [143, 245] on input "12" at bounding box center [131, 246] width 183 height 24
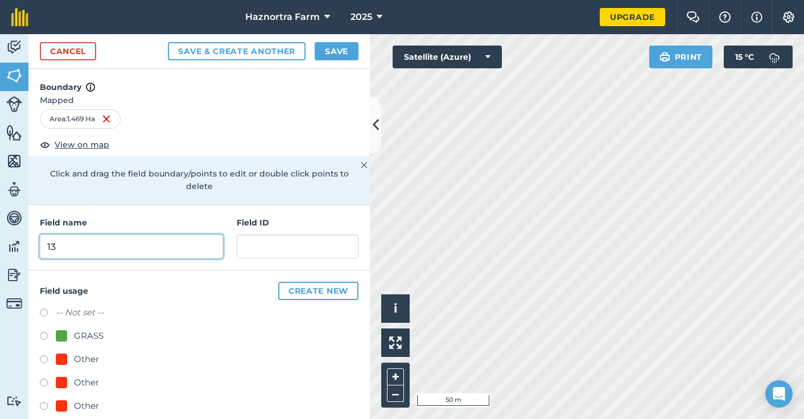
type input "13"
click at [41, 333] on div "Field usage Create new -- Not set -- GRASS Other Other Other Other Other" at bounding box center [198, 375] width 341 height 210
drag, startPoint x: 44, startPoint y: 333, endPoint x: 49, endPoint y: 337, distance: 6.9
click at [45, 333] on label at bounding box center [48, 337] width 16 height 11
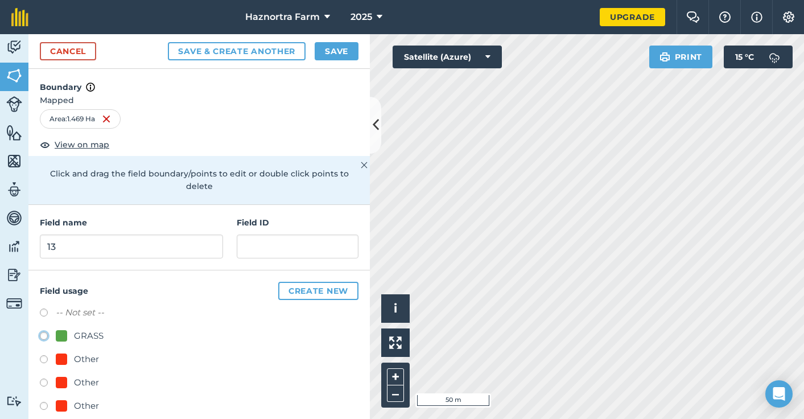
click at [229, 47] on button "Save & Create Another" at bounding box center [237, 51] width 138 height 18
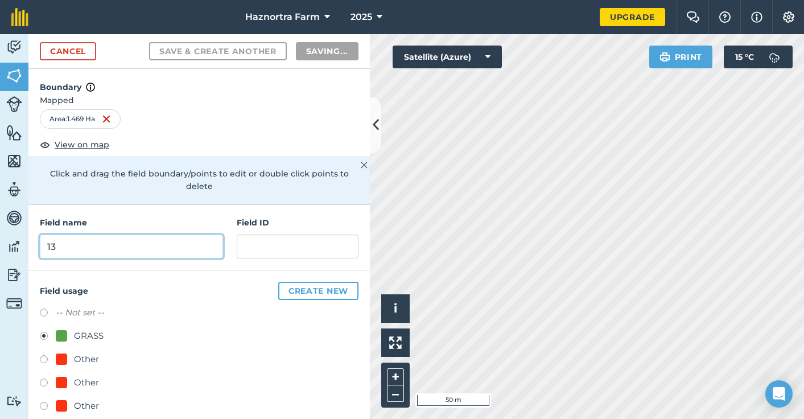
radio input "false"
